Goal: Task Accomplishment & Management: Use online tool/utility

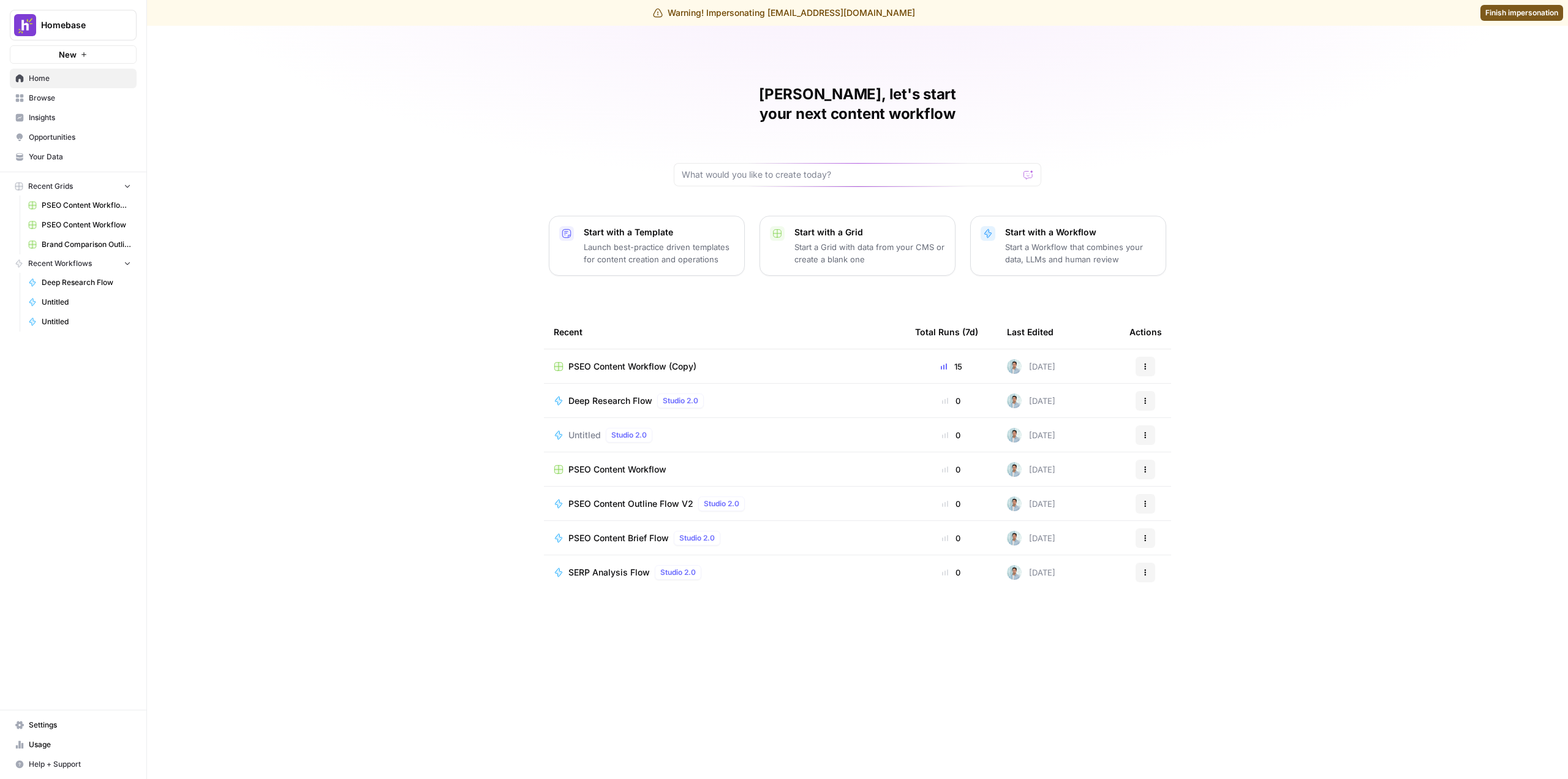
click at [614, 395] on span "Deep Research Flow" at bounding box center [610, 401] width 84 height 12
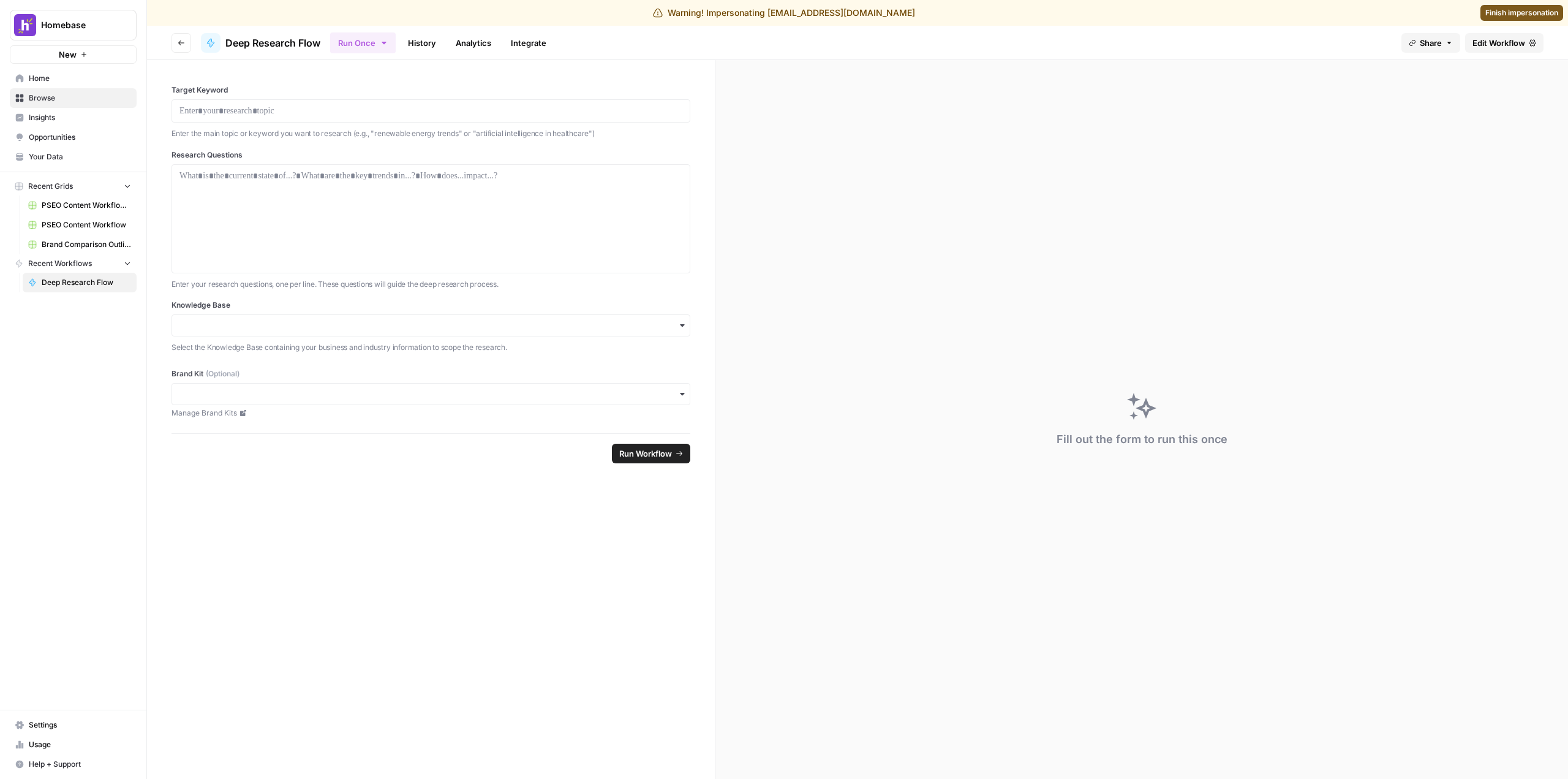
click at [1504, 37] on span "Edit Workflow" at bounding box center [1499, 43] width 53 height 12
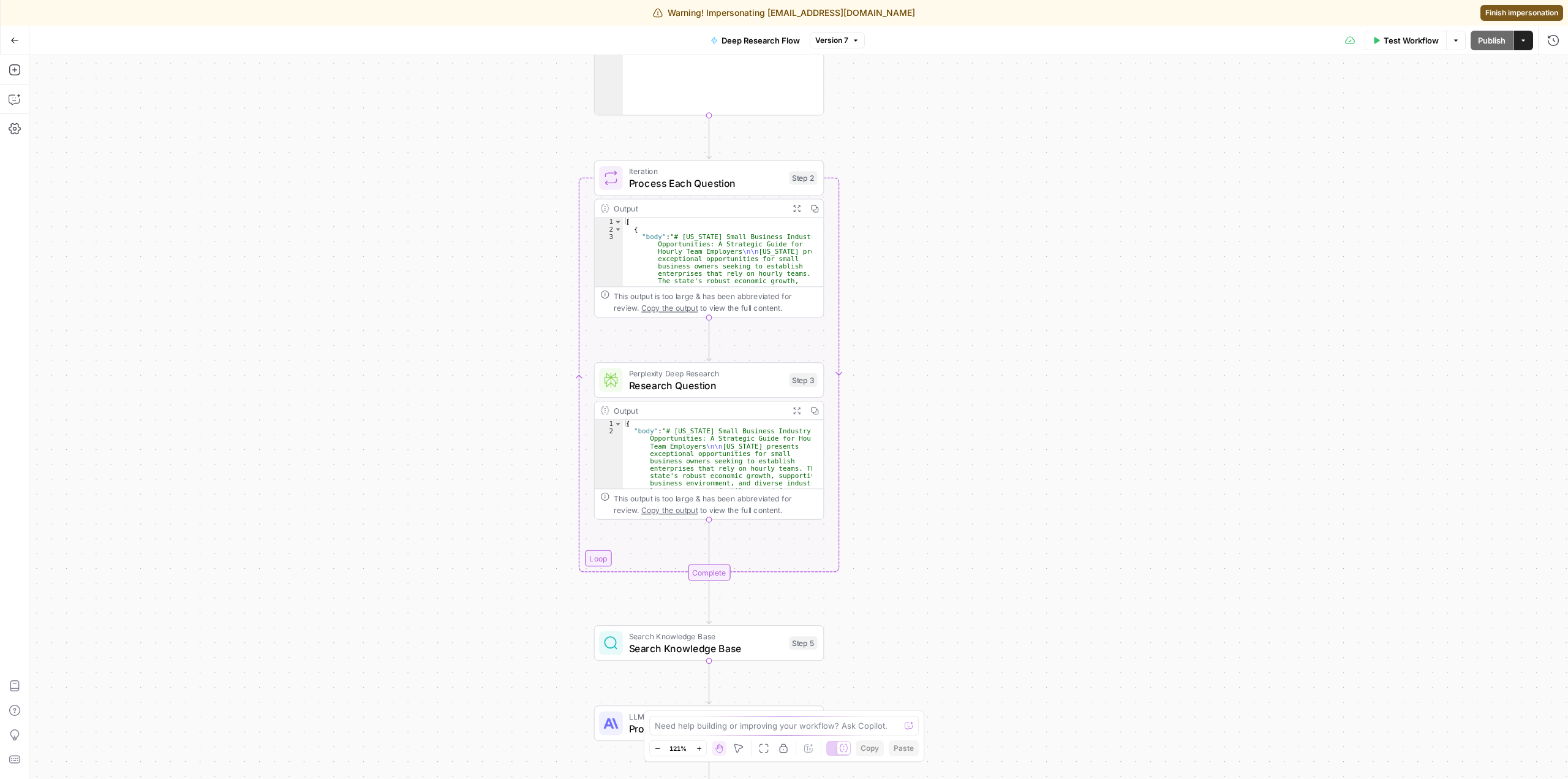
drag, startPoint x: 896, startPoint y: 203, endPoint x: 948, endPoint y: 175, distance: 59.1
click at [948, 175] on div "Workflow Set Inputs Inputs Run Code · Python Parse Questions Step 1 Output Expa…" at bounding box center [798, 417] width 1539 height 724
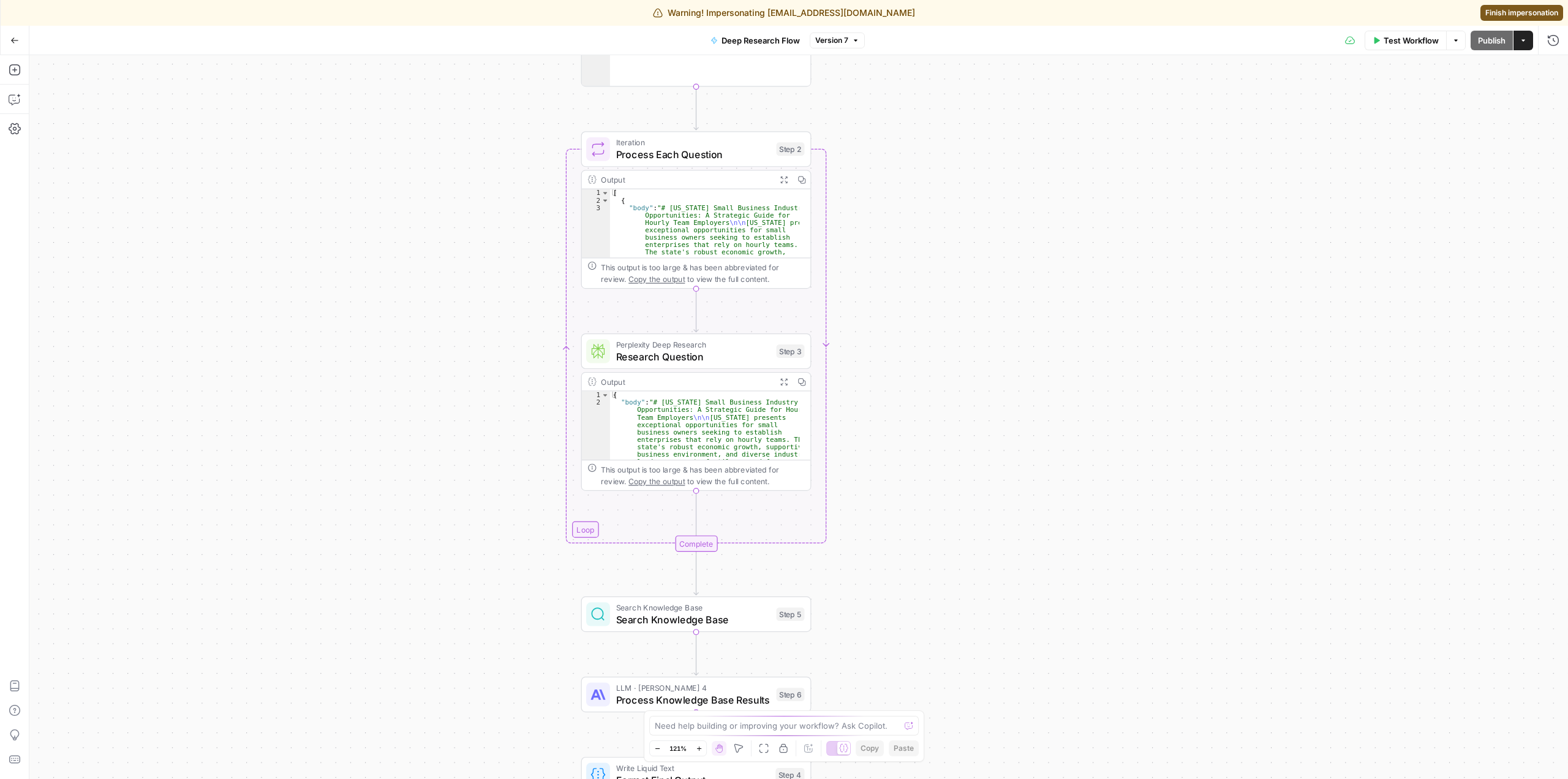
drag, startPoint x: 1002, startPoint y: 351, endPoint x: 967, endPoint y: 276, distance: 82.8
click at [967, 276] on div "Workflow Set Inputs Inputs Run Code · Python Parse Questions Step 1 Output Expa…" at bounding box center [798, 417] width 1539 height 724
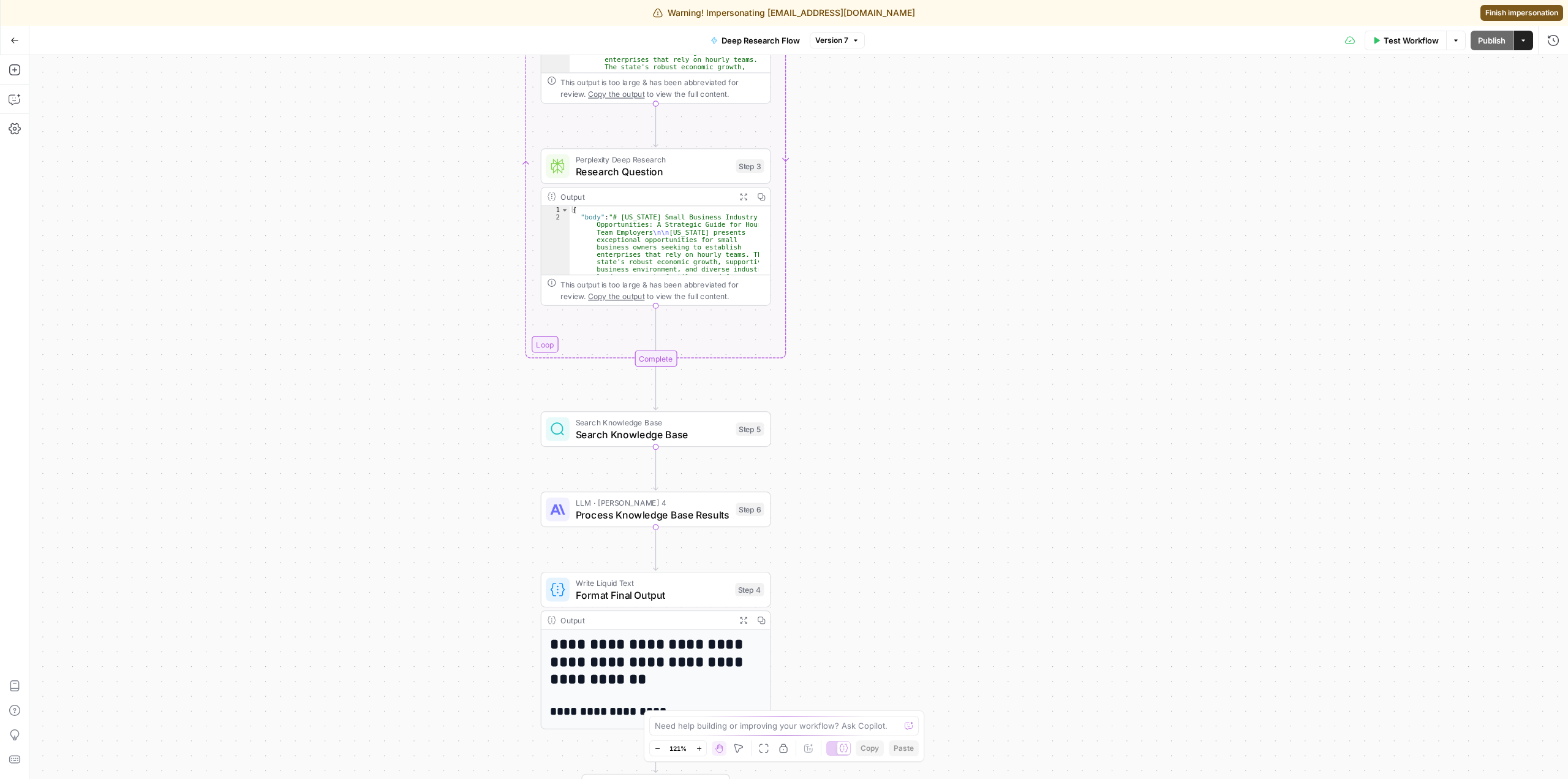
drag, startPoint x: 906, startPoint y: 456, endPoint x: 887, endPoint y: 321, distance: 136.3
click at [887, 321] on div "Workflow Set Inputs Inputs Run Code · Python Parse Questions Step 1 Output Expa…" at bounding box center [798, 417] width 1539 height 724
click at [707, 420] on span "Search Knowledge Base" at bounding box center [652, 420] width 154 height 12
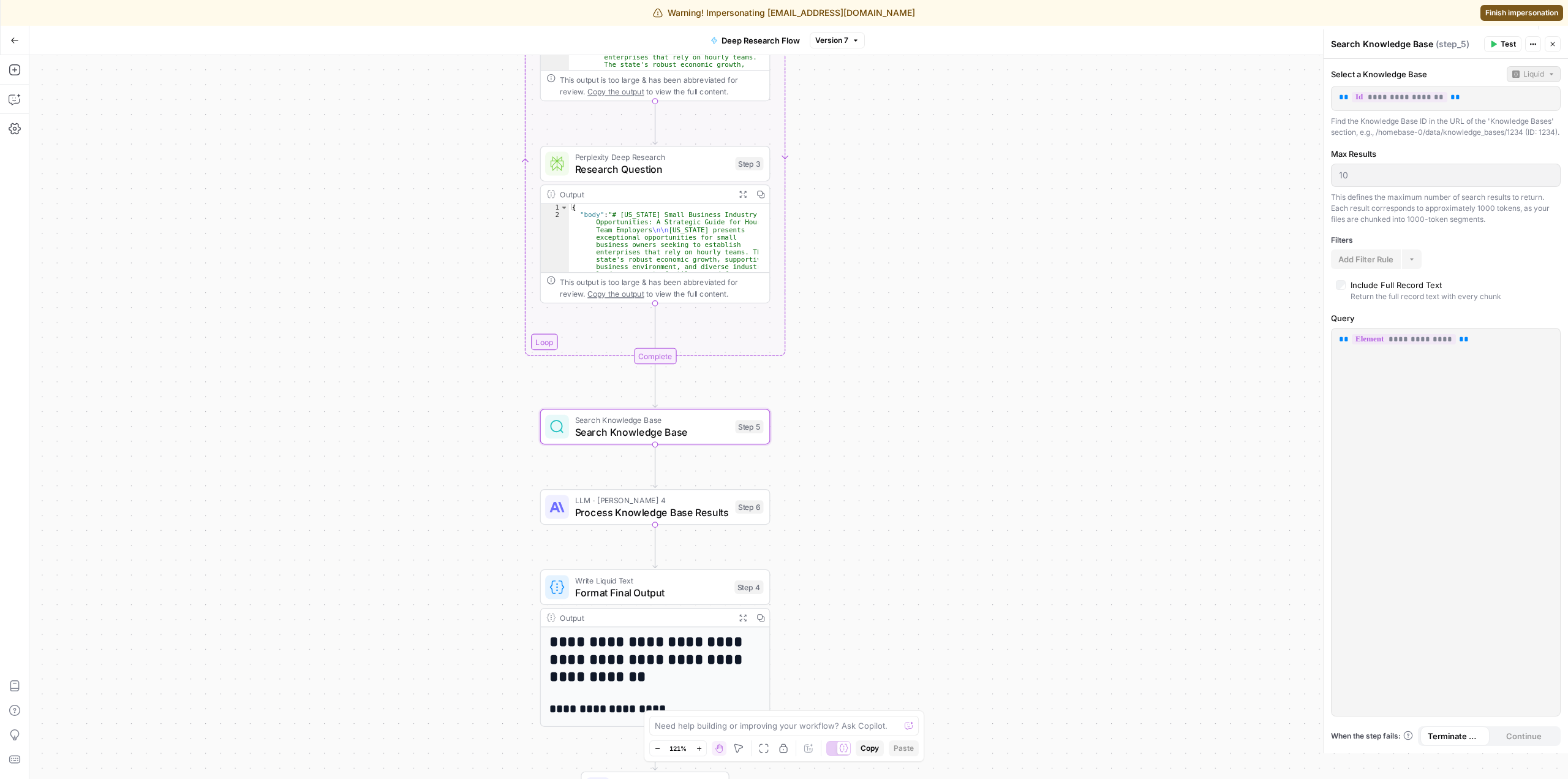
click at [709, 440] on div "Search Knowledge Base Search Knowledge Base Step 5" at bounding box center [655, 427] width 230 height 35
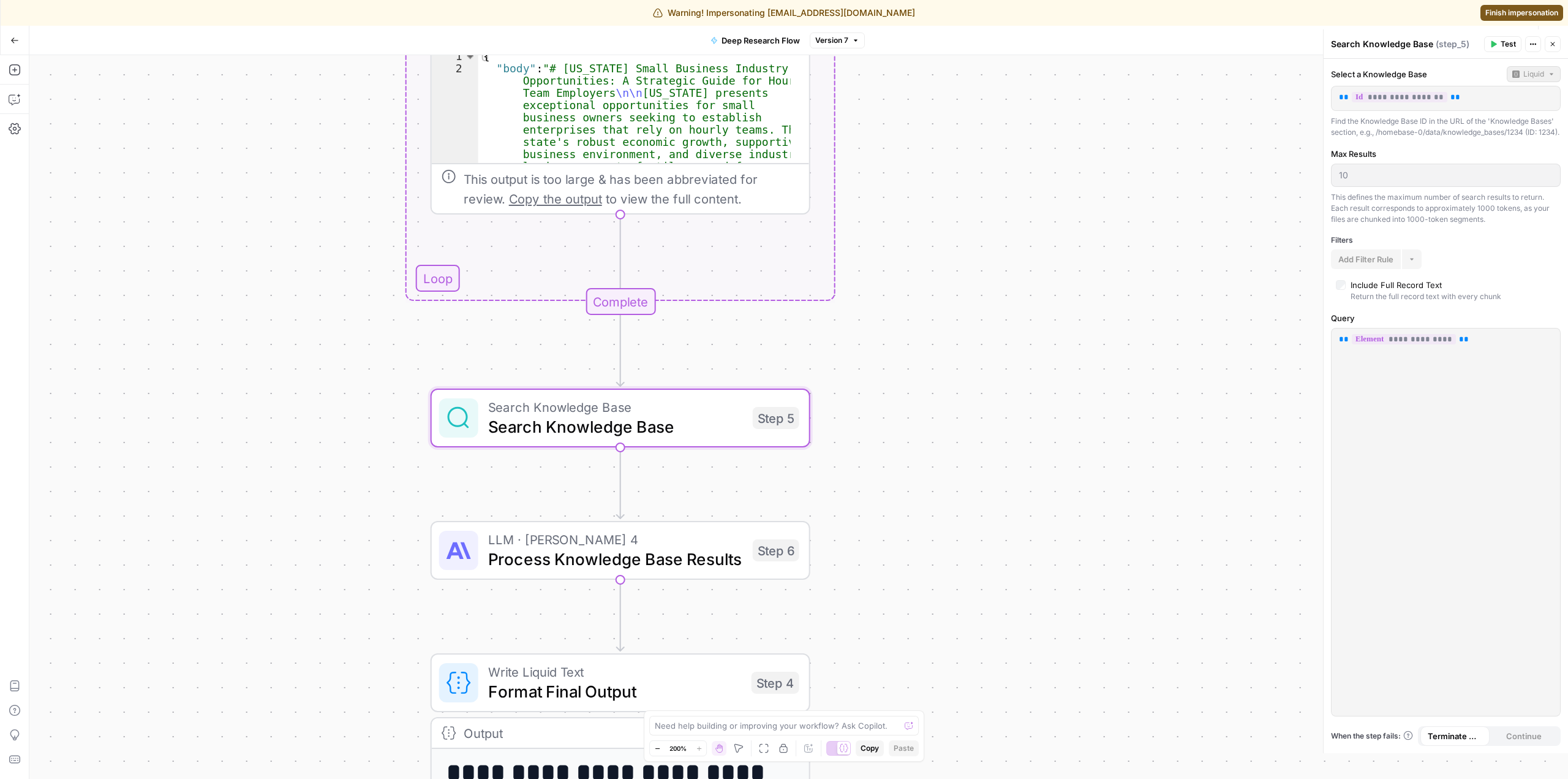
click at [727, 427] on span "Search Knowledge Base" at bounding box center [615, 427] width 255 height 24
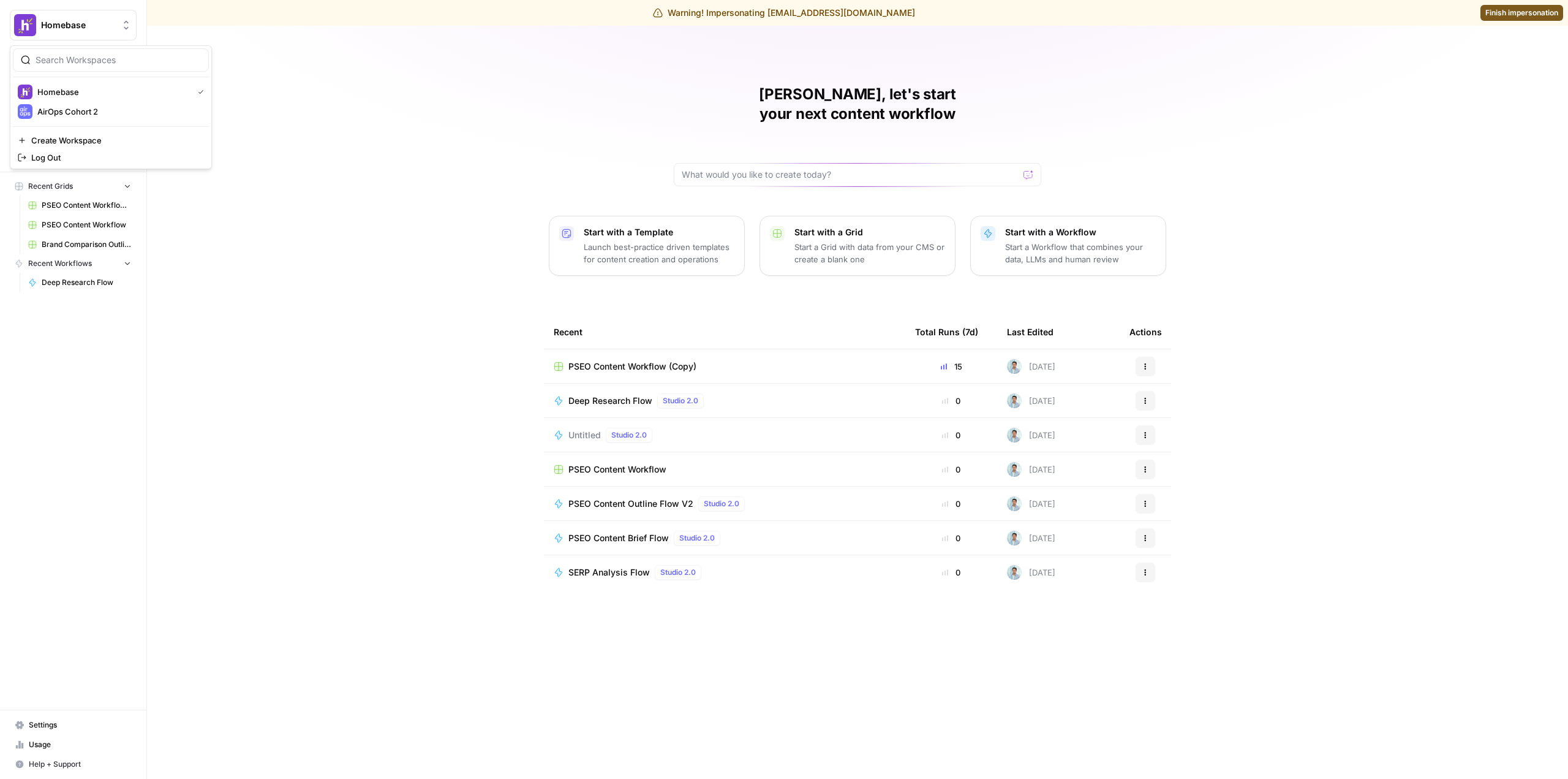
click at [85, 29] on span "Homebase" at bounding box center [77, 25] width 74 height 12
click at [1493, 3] on div "Warning! Impersonating [EMAIL_ADDRESS][DOMAIN_NAME] Finish impersonation" at bounding box center [784, 13] width 1568 height 26
click at [1499, 12] on span "Finish impersonation" at bounding box center [1521, 13] width 73 height 11
